Goal: Transaction & Acquisition: Subscribe to service/newsletter

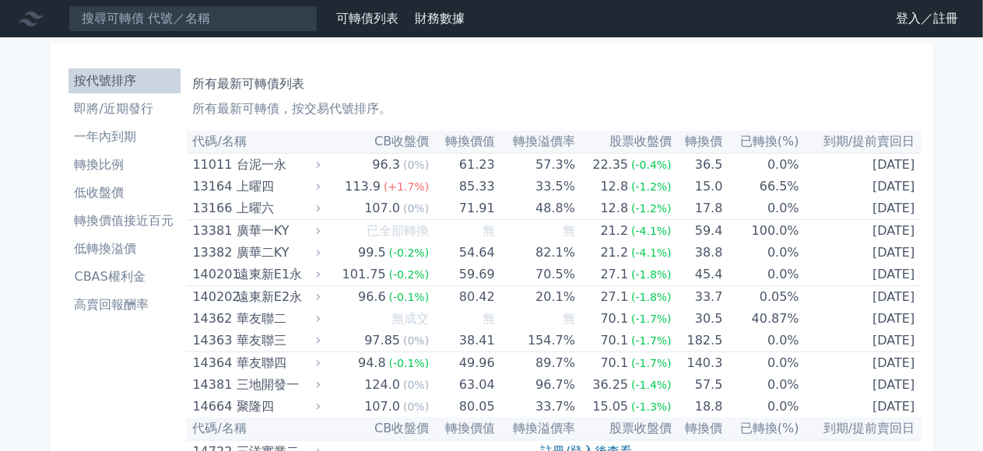
click at [924, 25] on link "登入／註冊" at bounding box center [926, 18] width 87 height 25
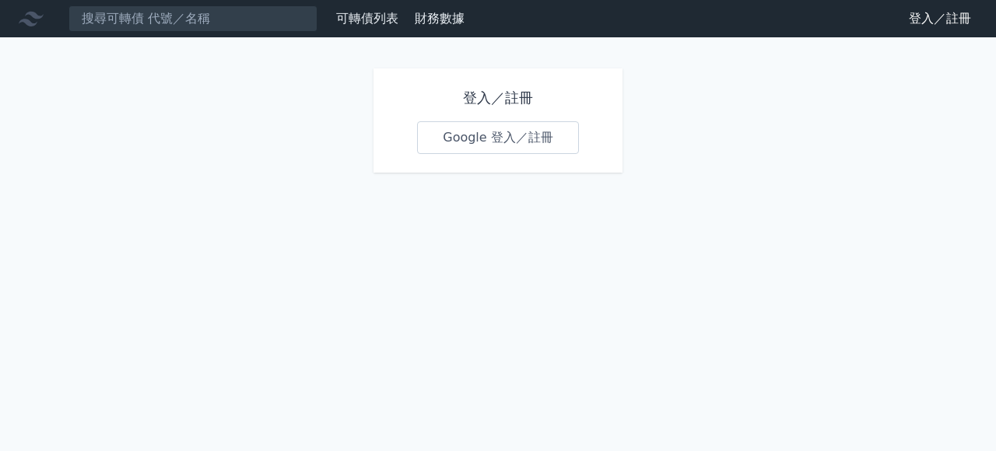
click at [529, 143] on link "Google 登入／註冊" at bounding box center [498, 137] width 162 height 33
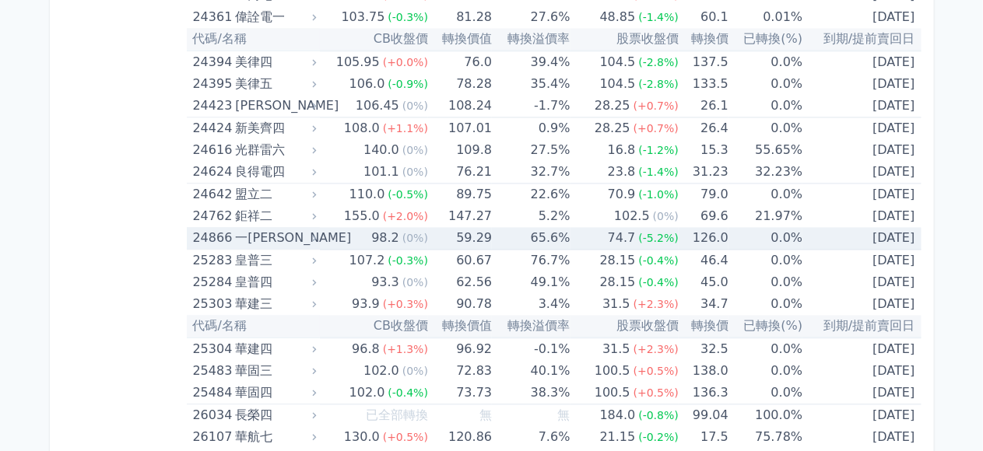
scroll to position [1556, 0]
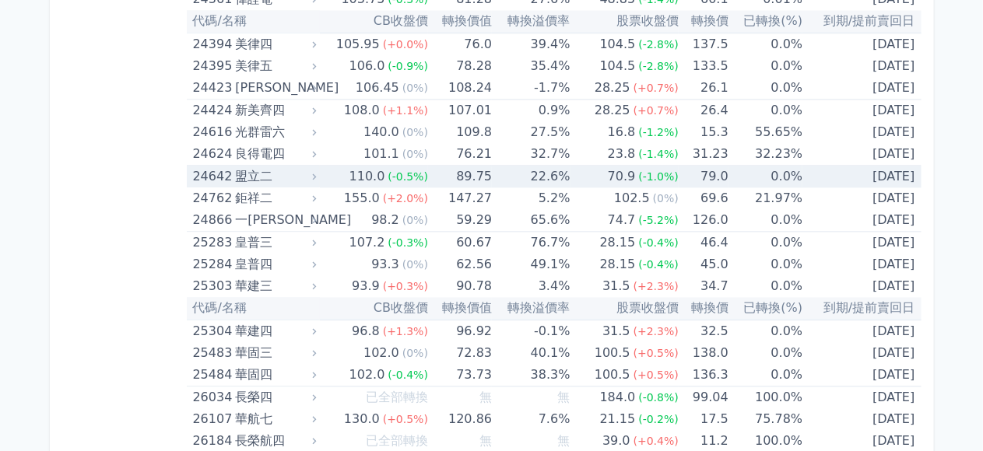
click at [470, 177] on td "89.75" at bounding box center [460, 177] width 64 height 23
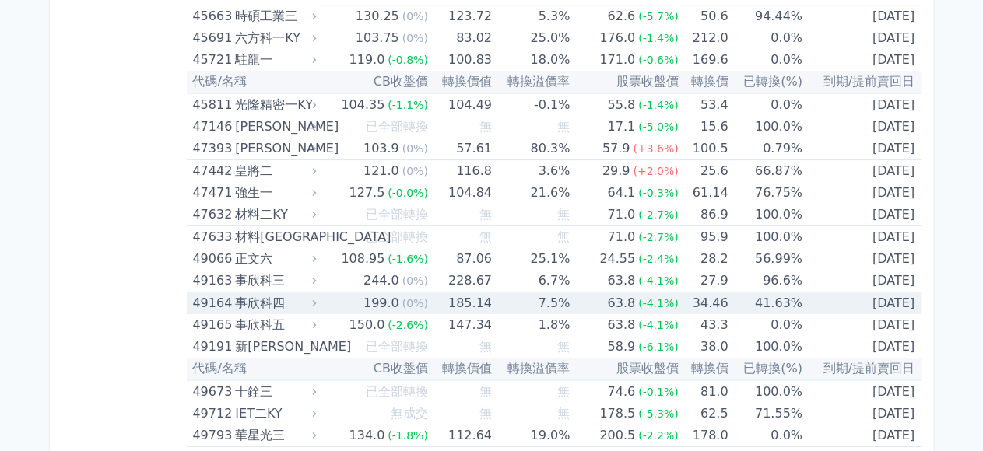
scroll to position [5681, 0]
